Goal: Task Accomplishment & Management: Use online tool/utility

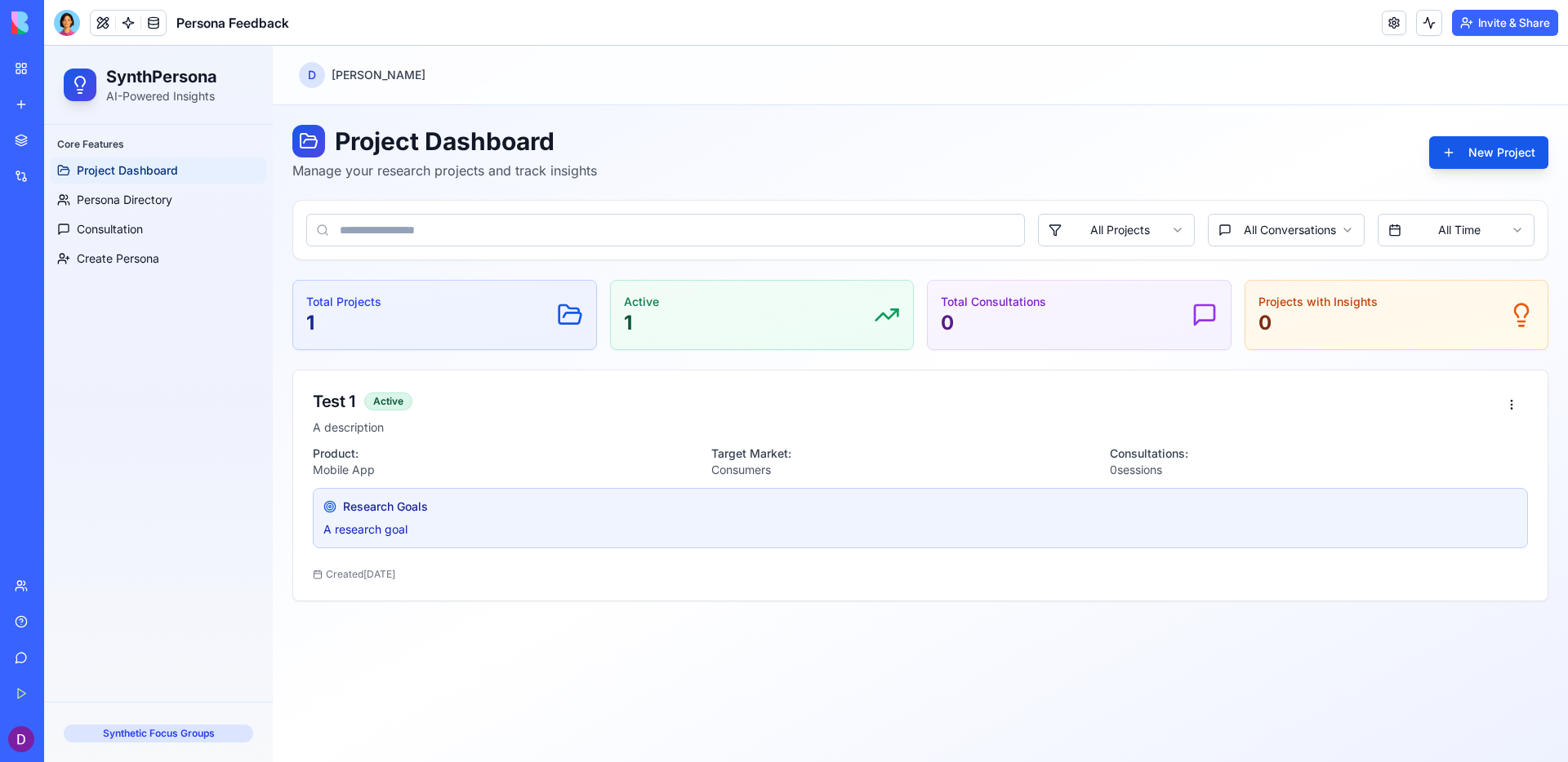
click at [65, 30] on div at bounding box center [67, 23] width 26 height 26
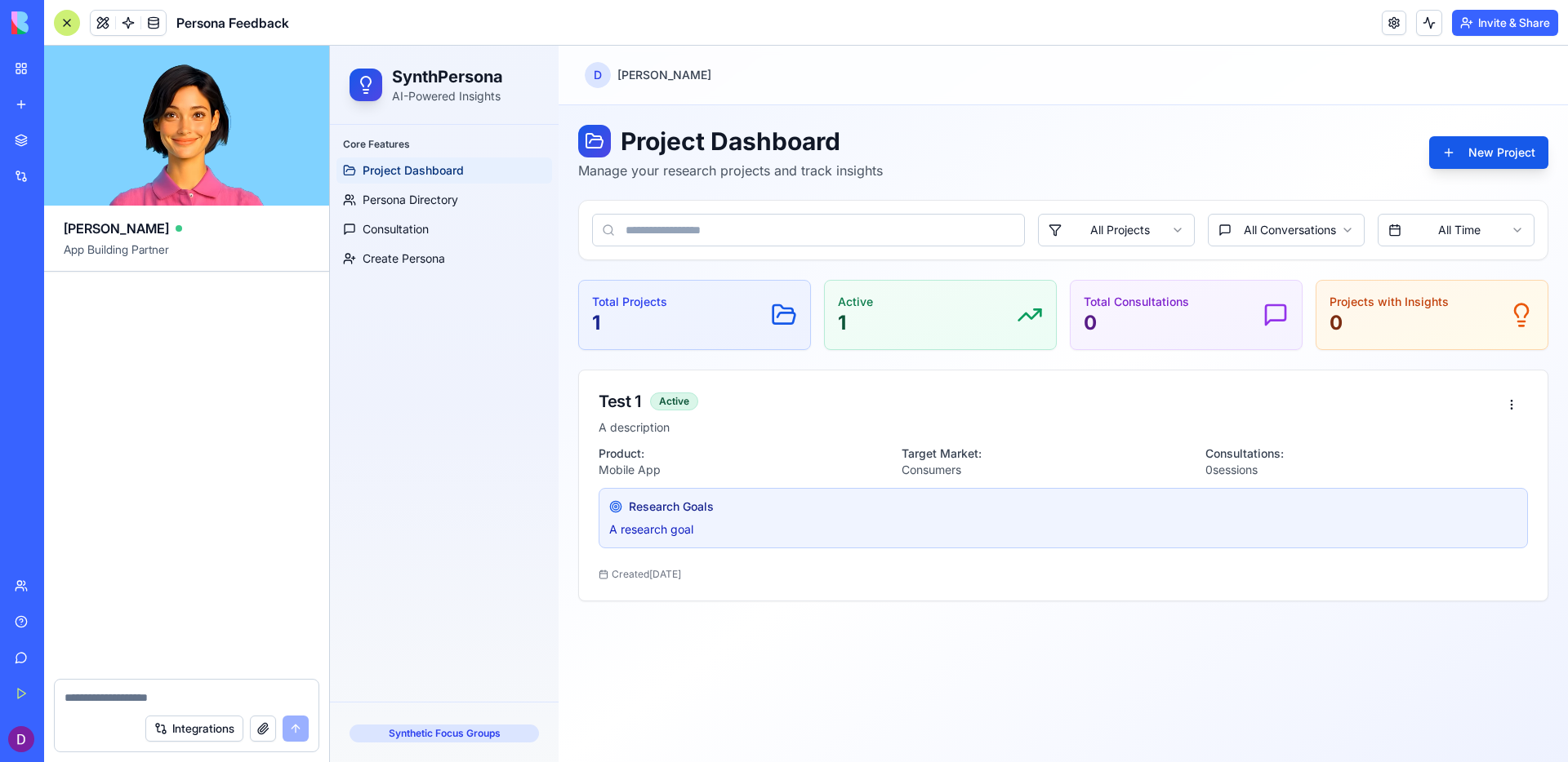
click at [65, 29] on div at bounding box center [67, 23] width 26 height 26
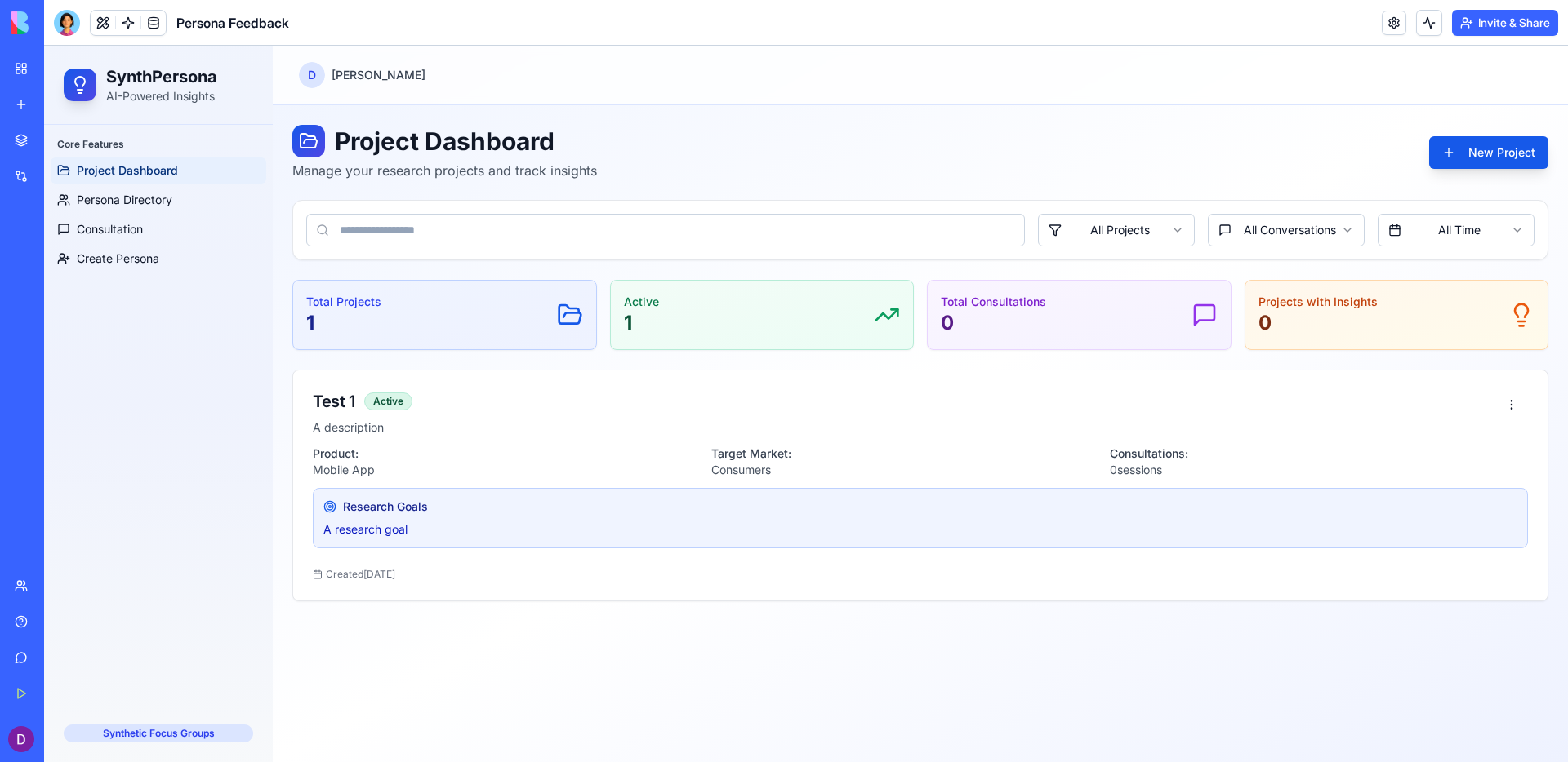
click at [69, 31] on div at bounding box center [67, 23] width 26 height 26
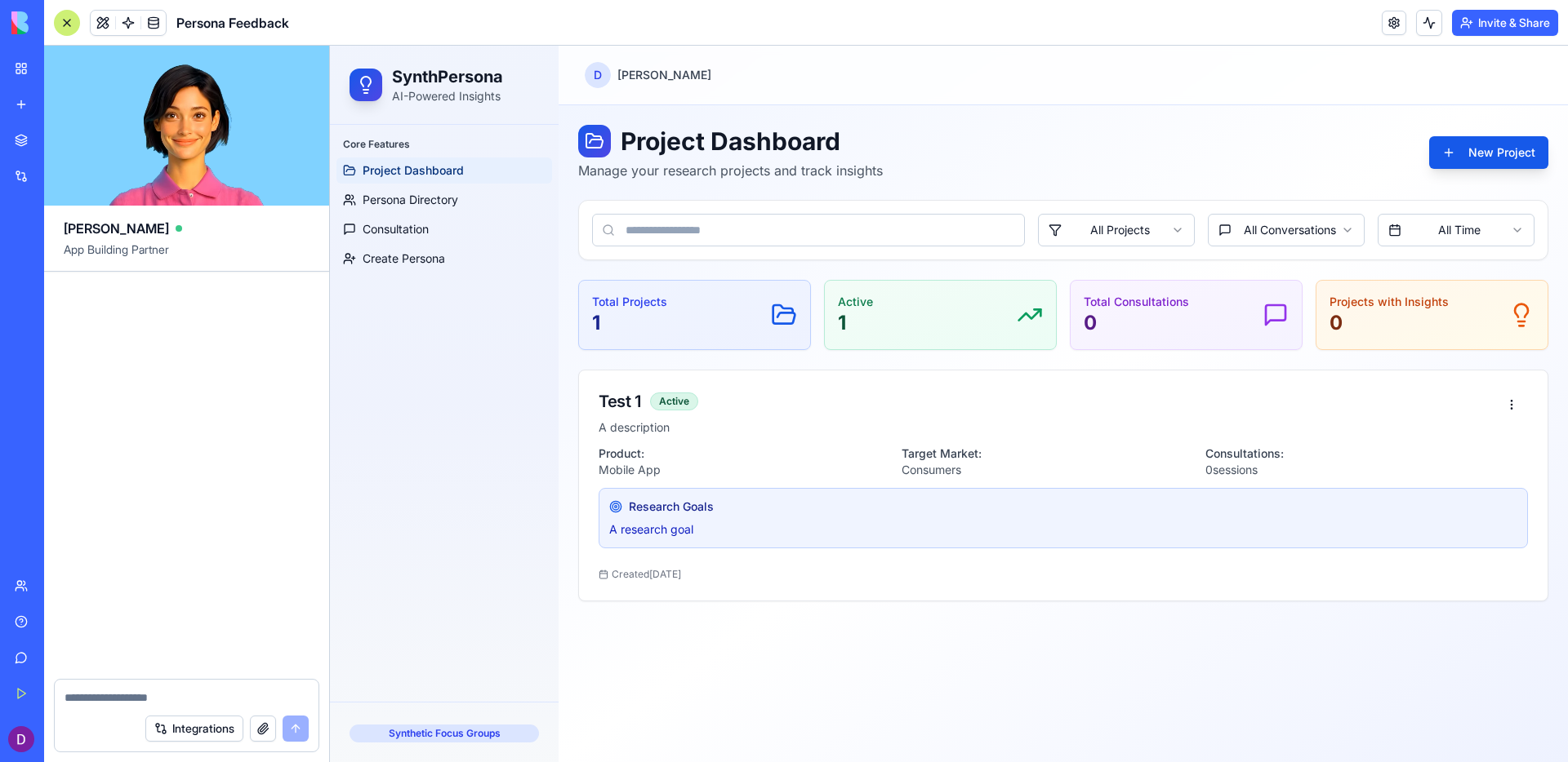
click at [191, 172] on video at bounding box center [186, 126] width 285 height 160
click at [54, 17] on div at bounding box center [67, 23] width 26 height 26
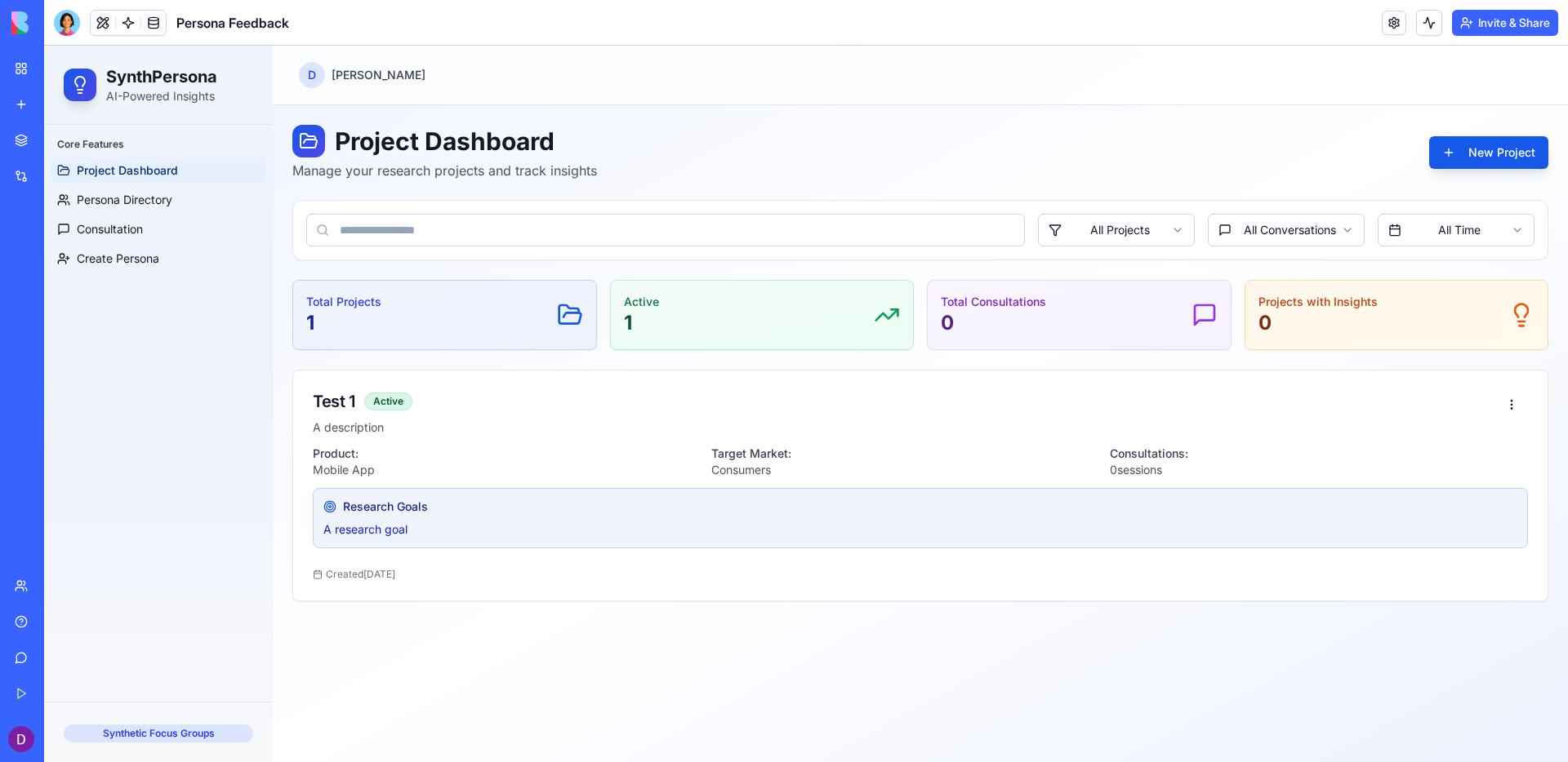
click at [63, 18] on div at bounding box center [67, 23] width 26 height 26
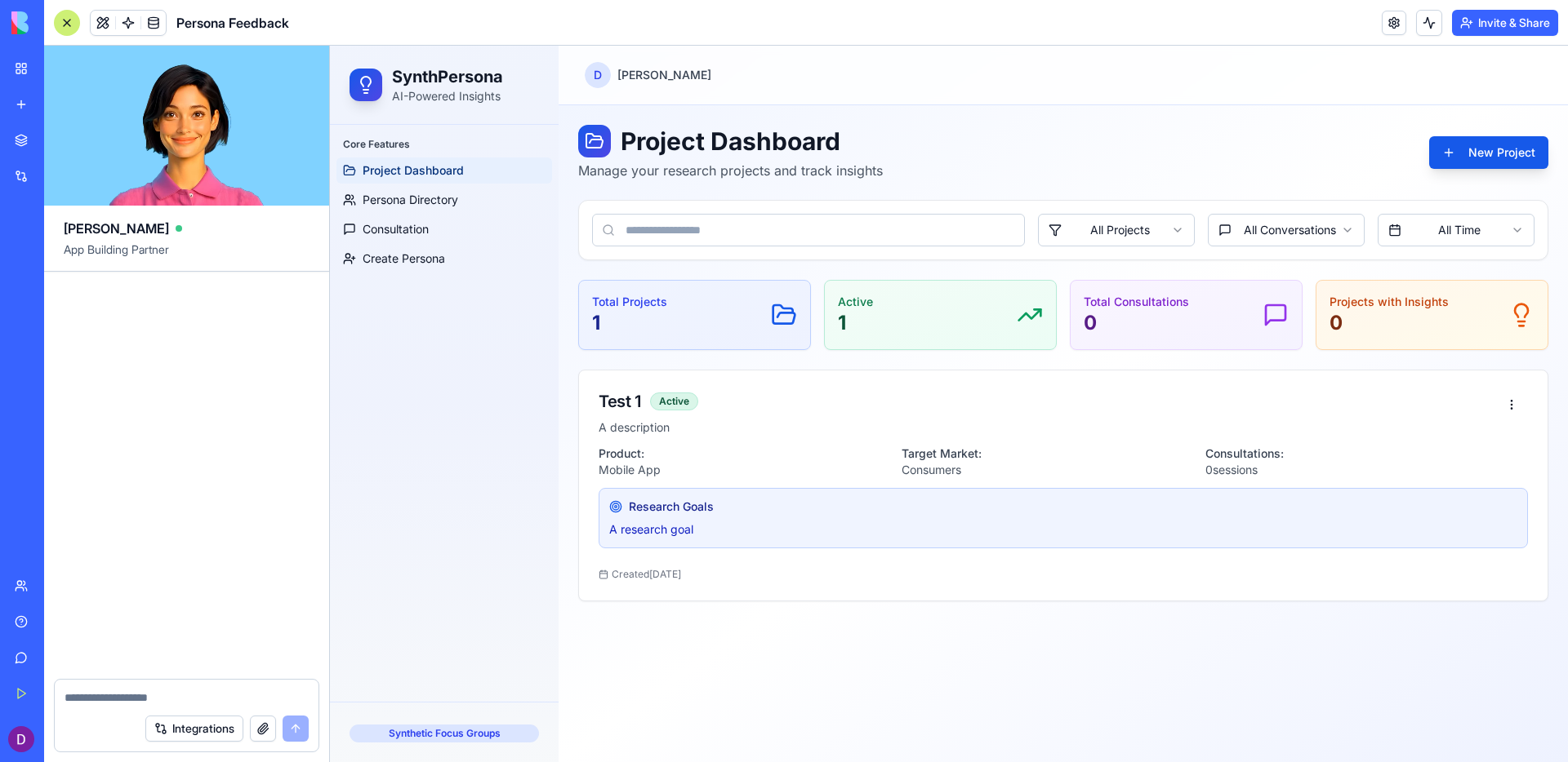
click at [138, 701] on textarea at bounding box center [186, 698] width 244 height 17
click at [188, 129] on video at bounding box center [186, 126] width 285 height 160
click at [435, 203] on span "Persona Directory" at bounding box center [410, 200] width 95 height 17
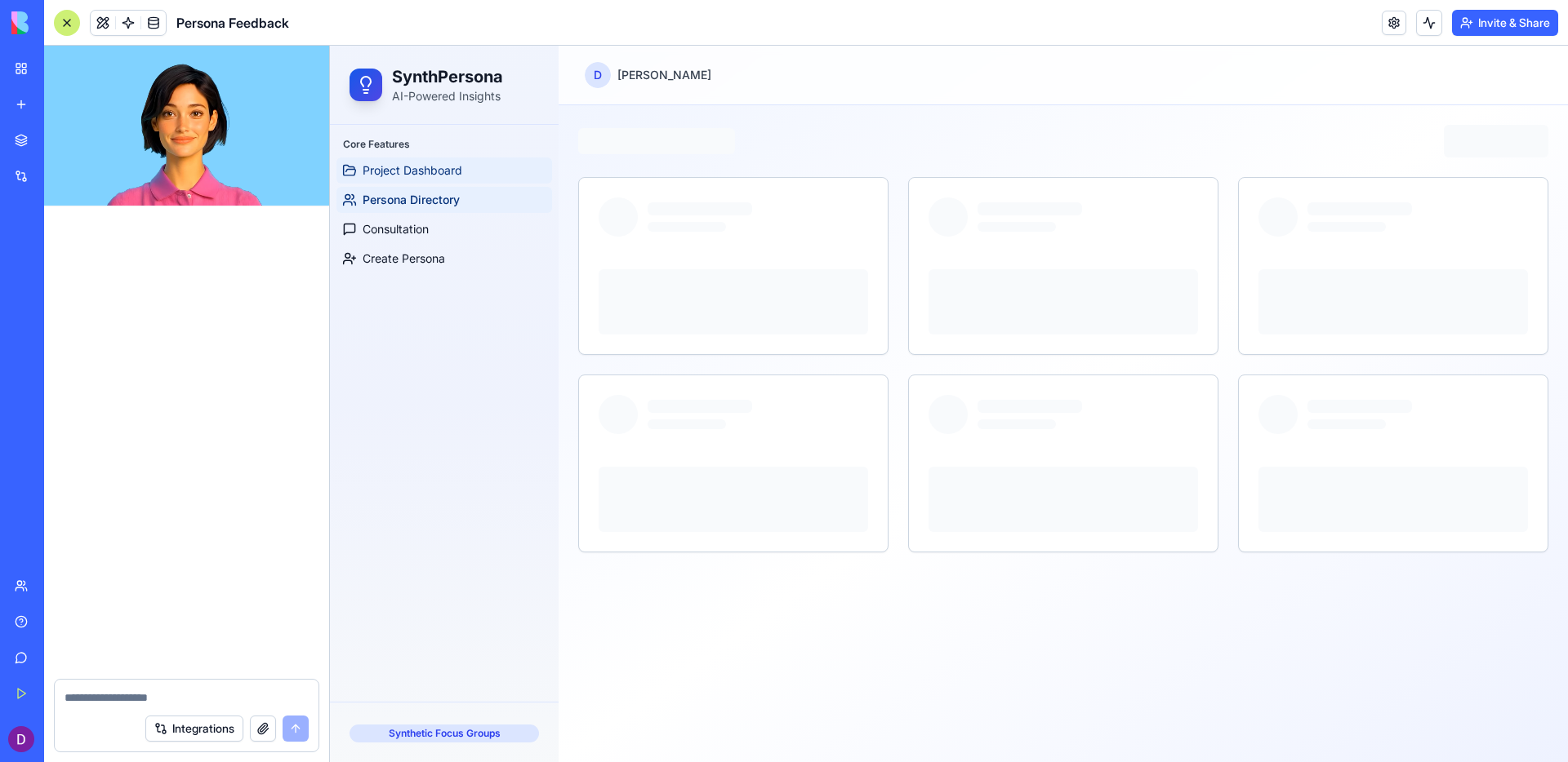
click at [436, 175] on span "Project Dashboard" at bounding box center [412, 171] width 99 height 17
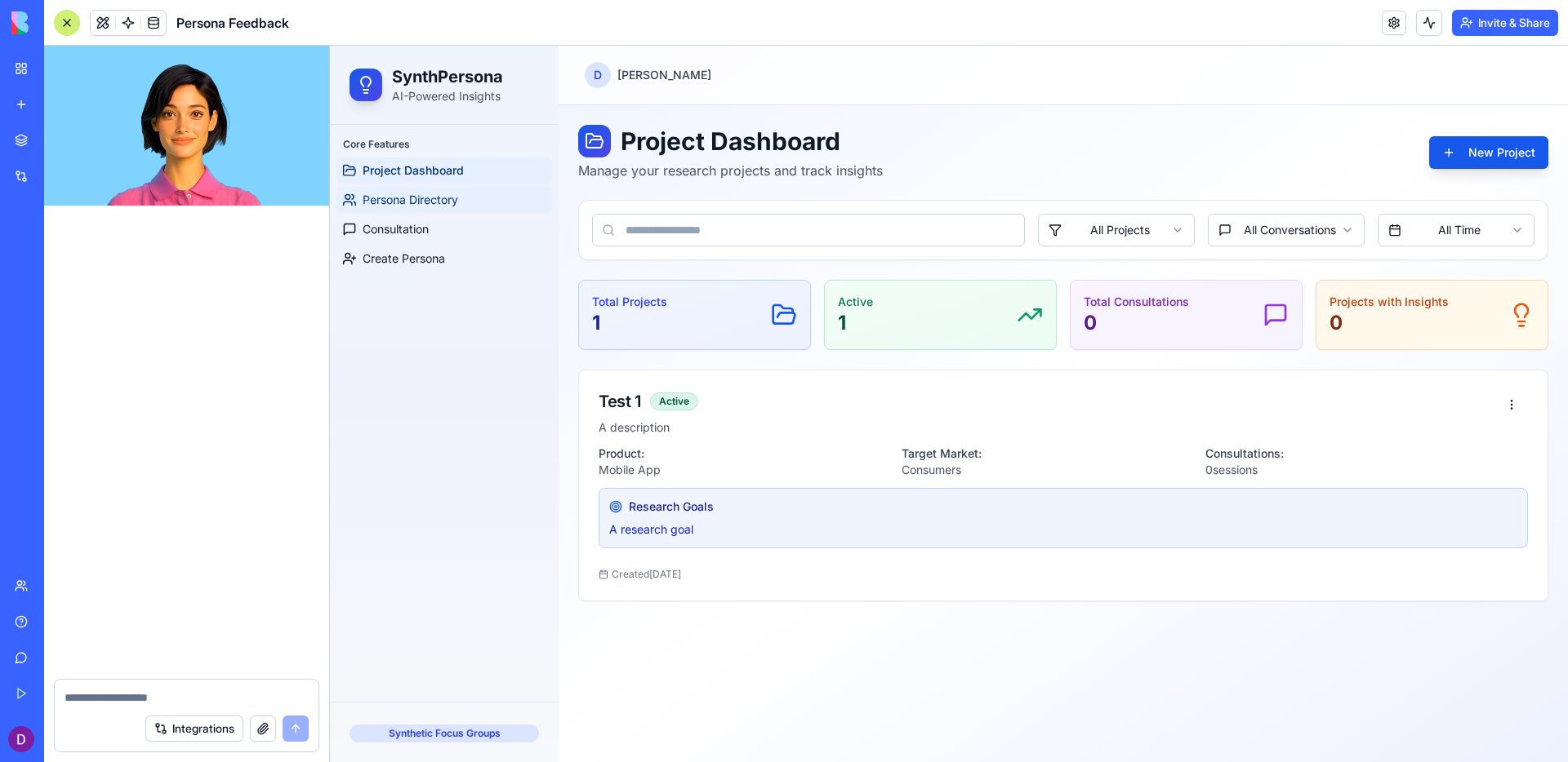
click at [448, 201] on span "Persona Directory" at bounding box center [410, 200] width 95 height 17
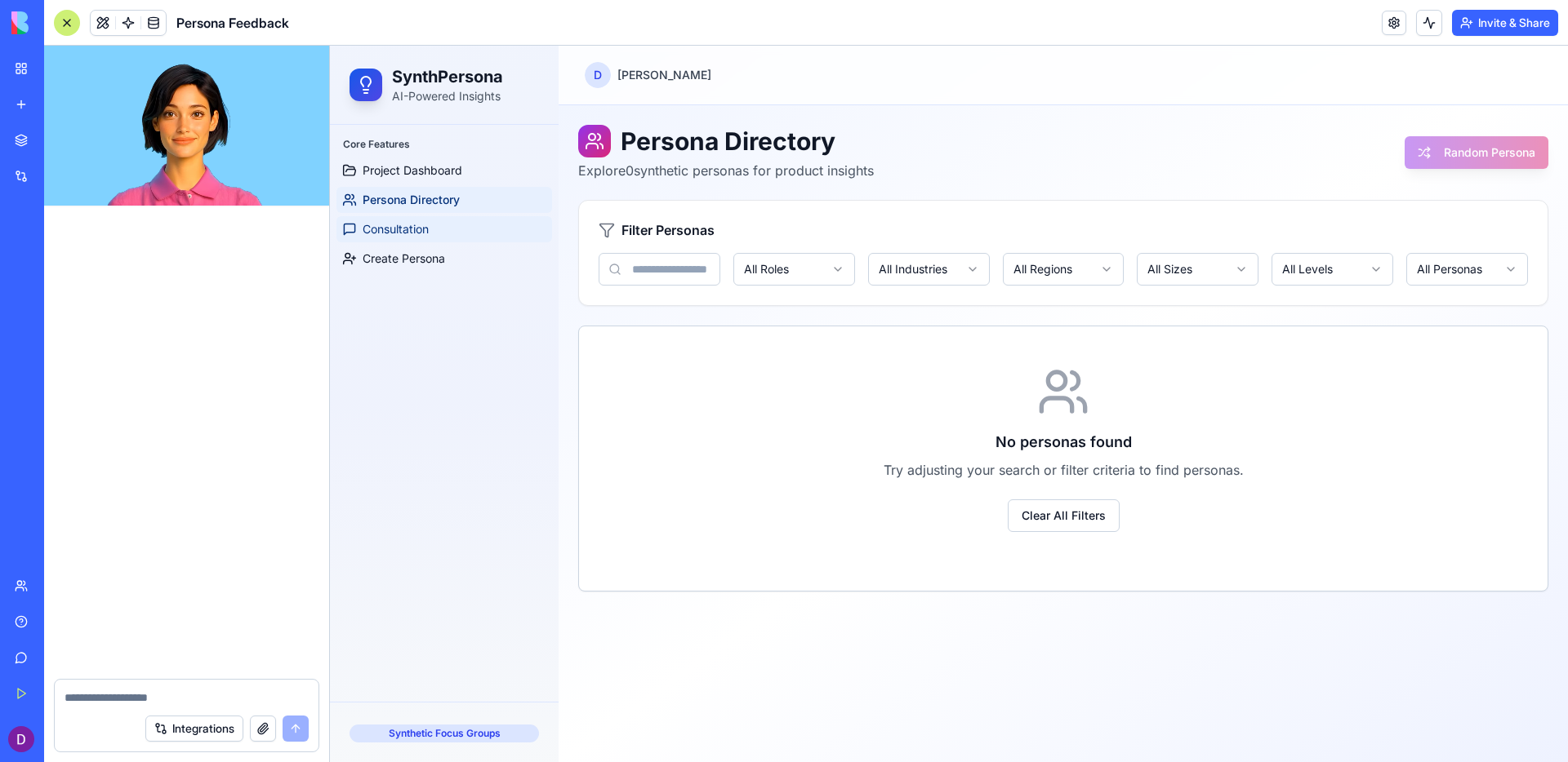
click at [455, 224] on link "Consultation" at bounding box center [444, 229] width 215 height 26
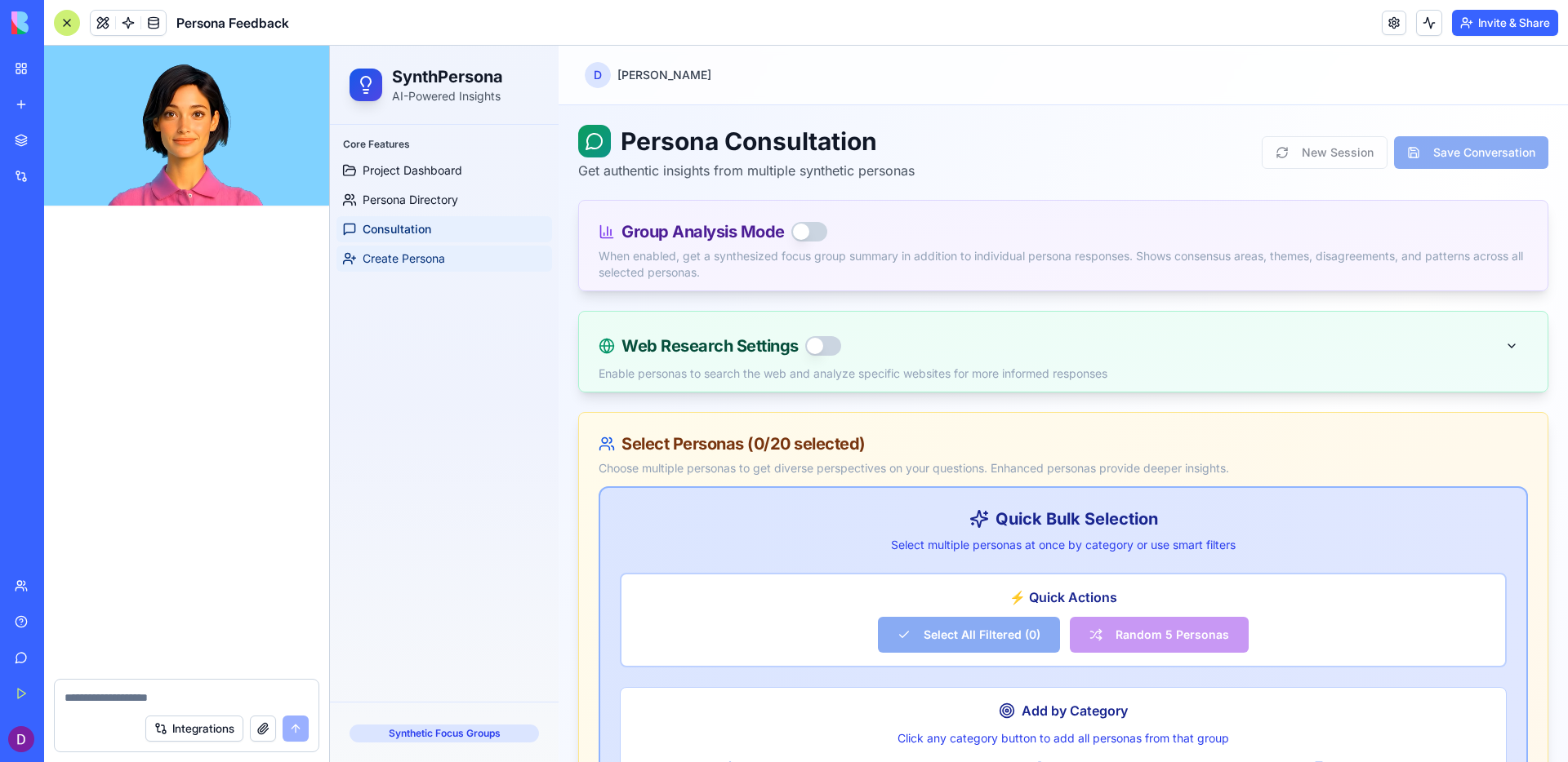
click at [443, 265] on span "Create Persona" at bounding box center [403, 259] width 83 height 17
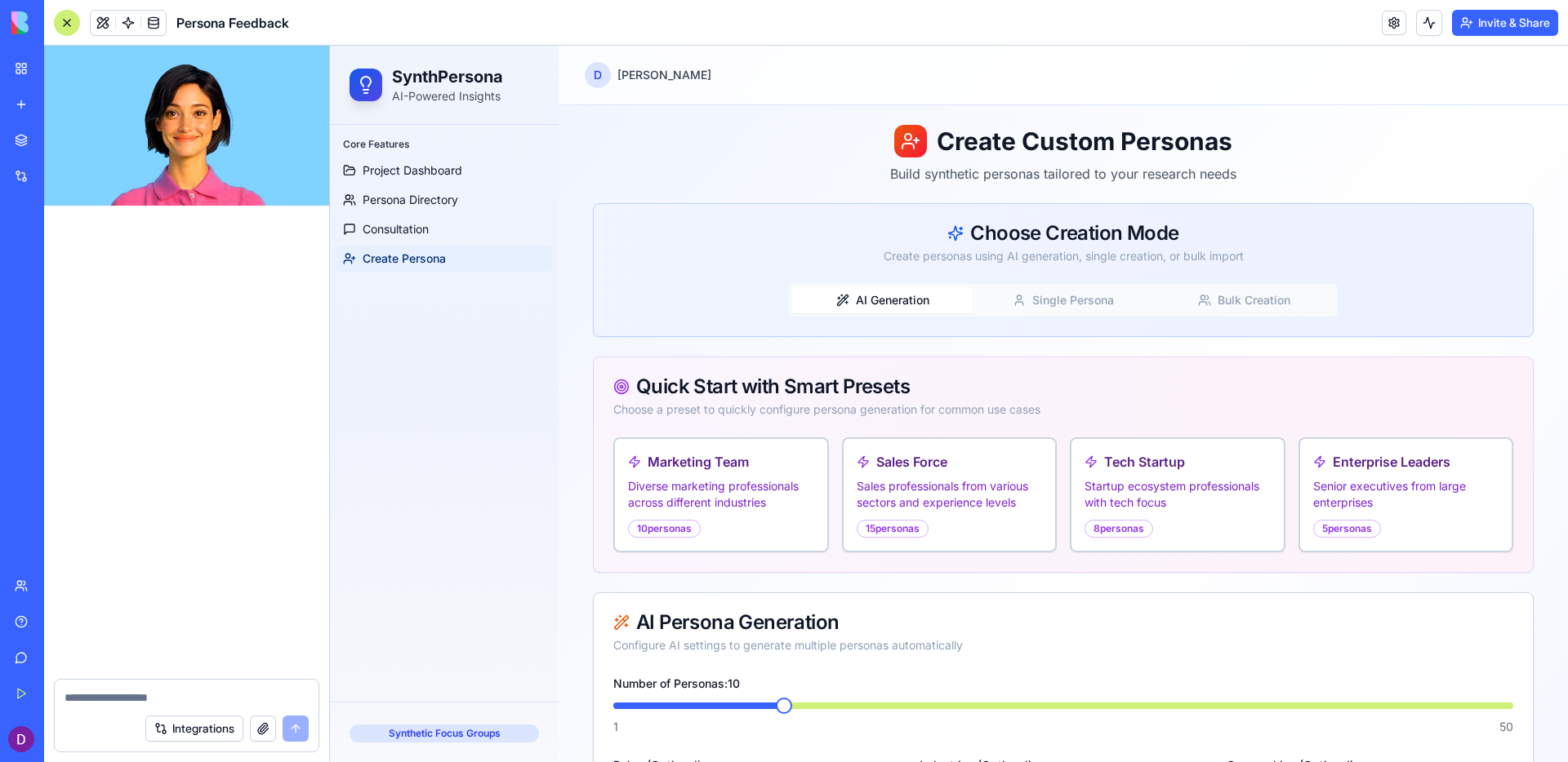
click at [1034, 294] on button "Single Persona" at bounding box center [1063, 300] width 180 height 26
click at [900, 309] on button "AI Generation" at bounding box center [883, 300] width 180 height 26
click at [1178, 308] on button "Bulk Creation" at bounding box center [1244, 300] width 180 height 26
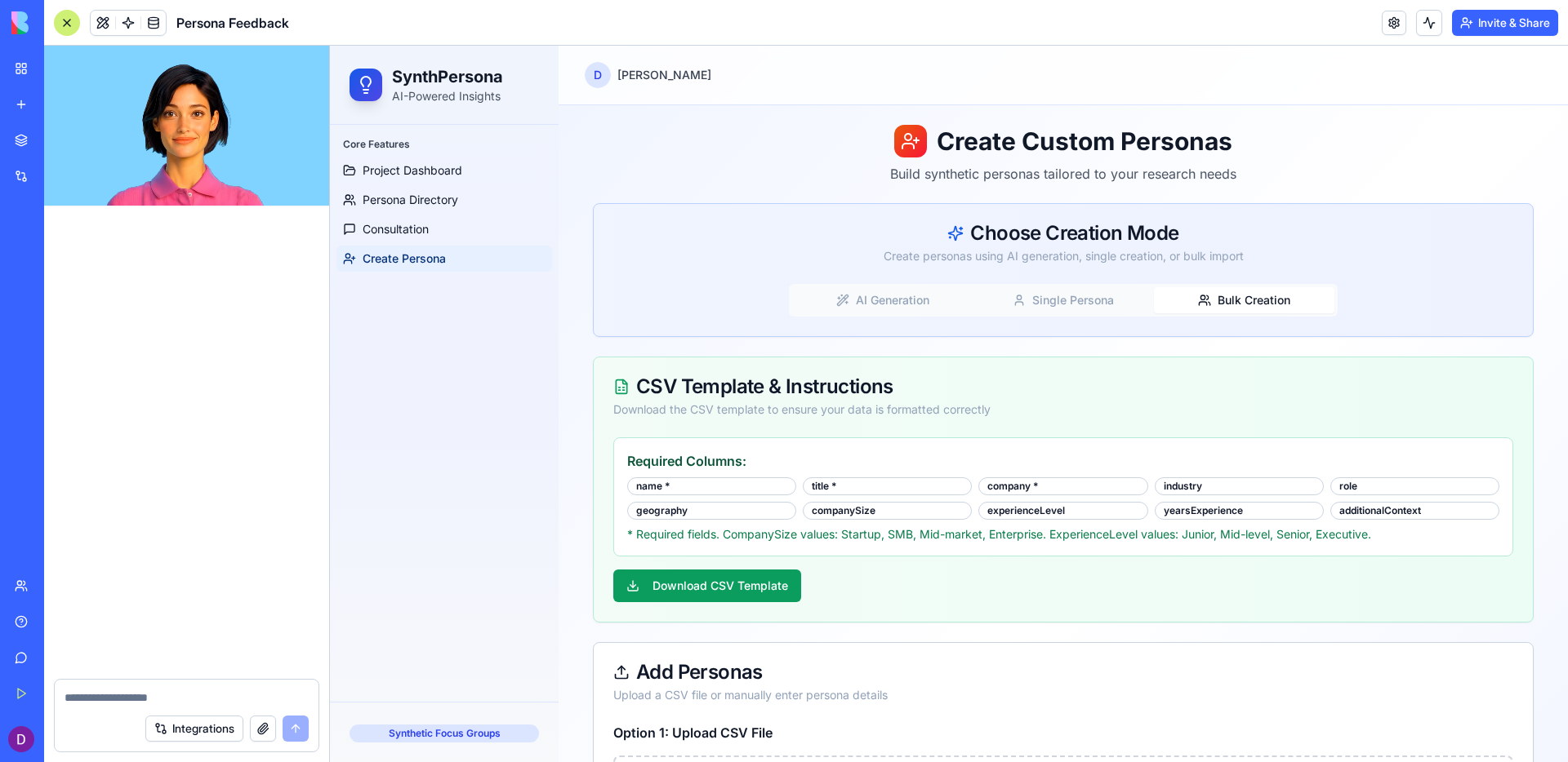
click at [827, 310] on button "AI Generation" at bounding box center [883, 300] width 180 height 26
